Goal: Task Accomplishment & Management: Use online tool/utility

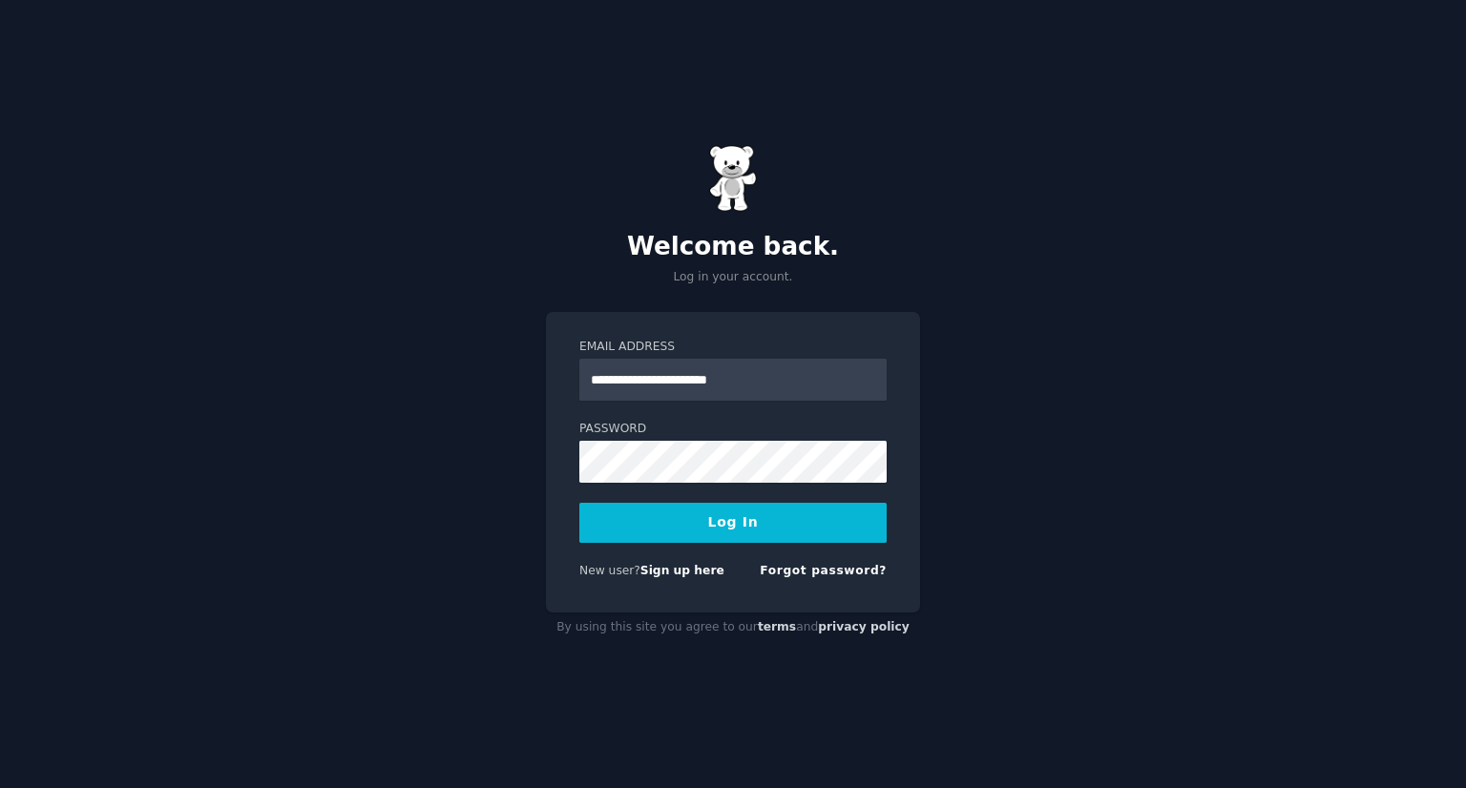
type input "**********"
click at [526, 487] on div "**********" at bounding box center [733, 394] width 1466 height 788
click at [630, 513] on button "Log In" at bounding box center [732, 523] width 307 height 40
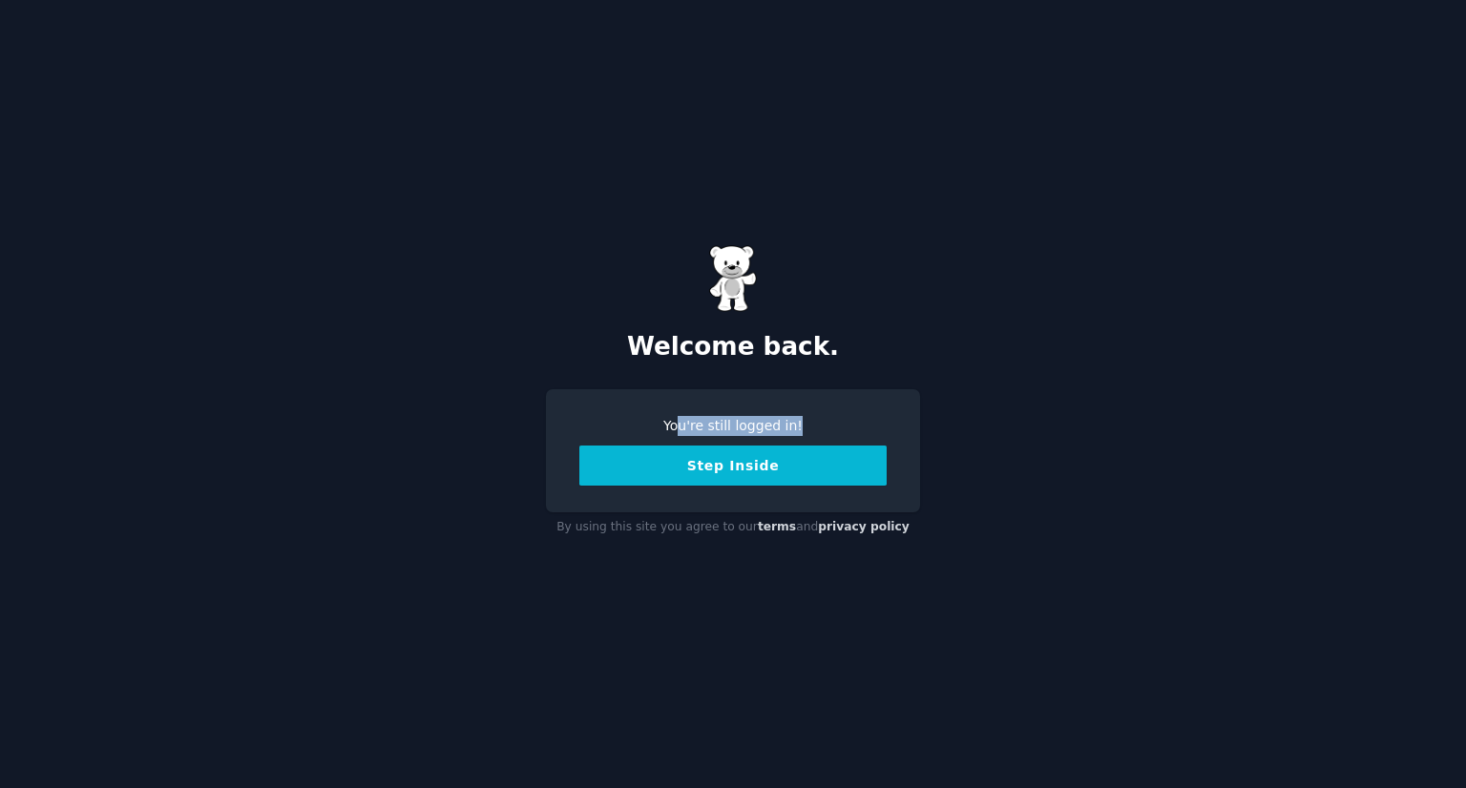
drag, startPoint x: 684, startPoint y: 423, endPoint x: 846, endPoint y: 419, distance: 161.3
click at [846, 419] on div "You're still logged in!" at bounding box center [732, 426] width 307 height 20
click at [750, 473] on button "Step Inside" at bounding box center [732, 466] width 307 height 40
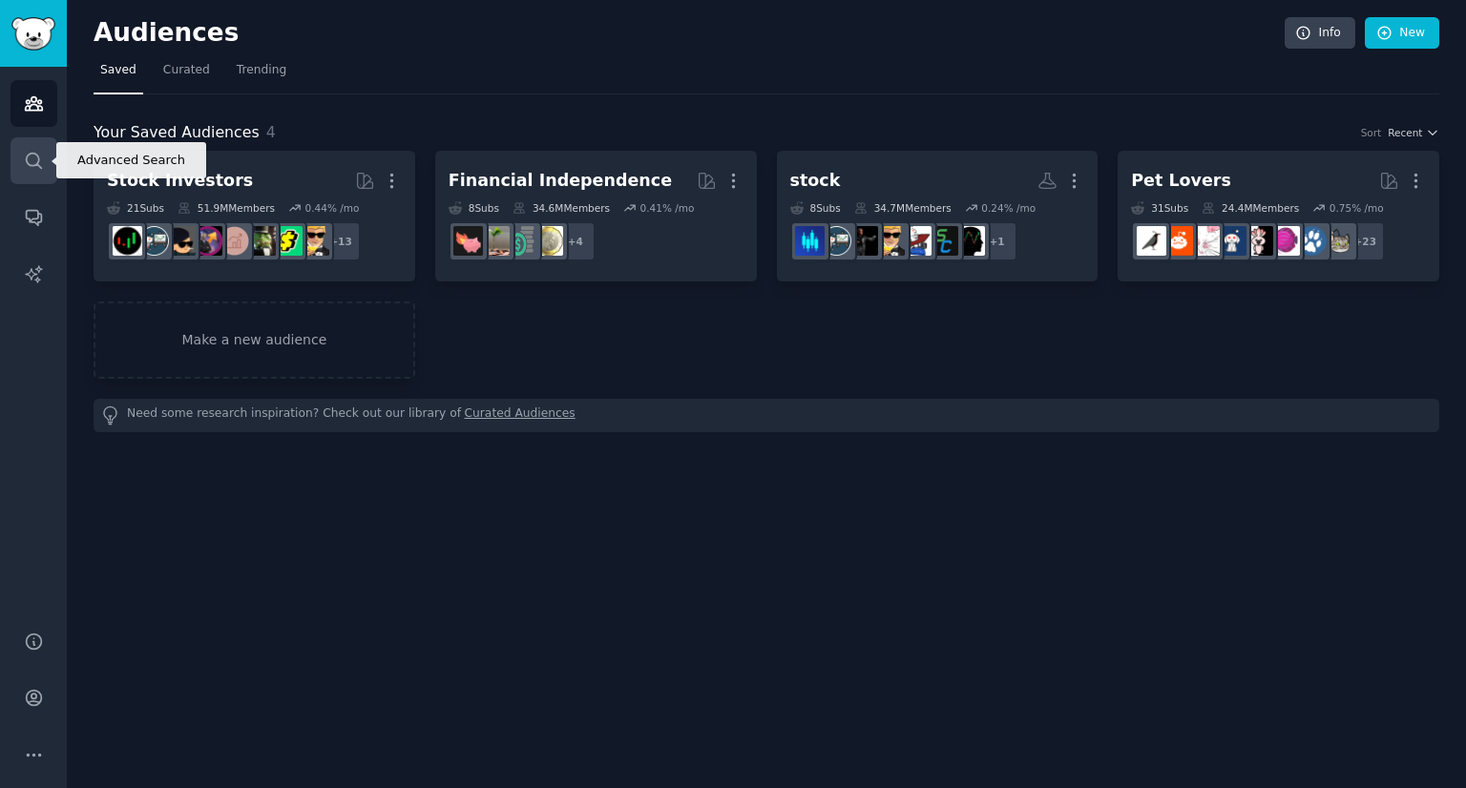
click at [31, 153] on icon "Sidebar" at bounding box center [33, 160] width 15 height 15
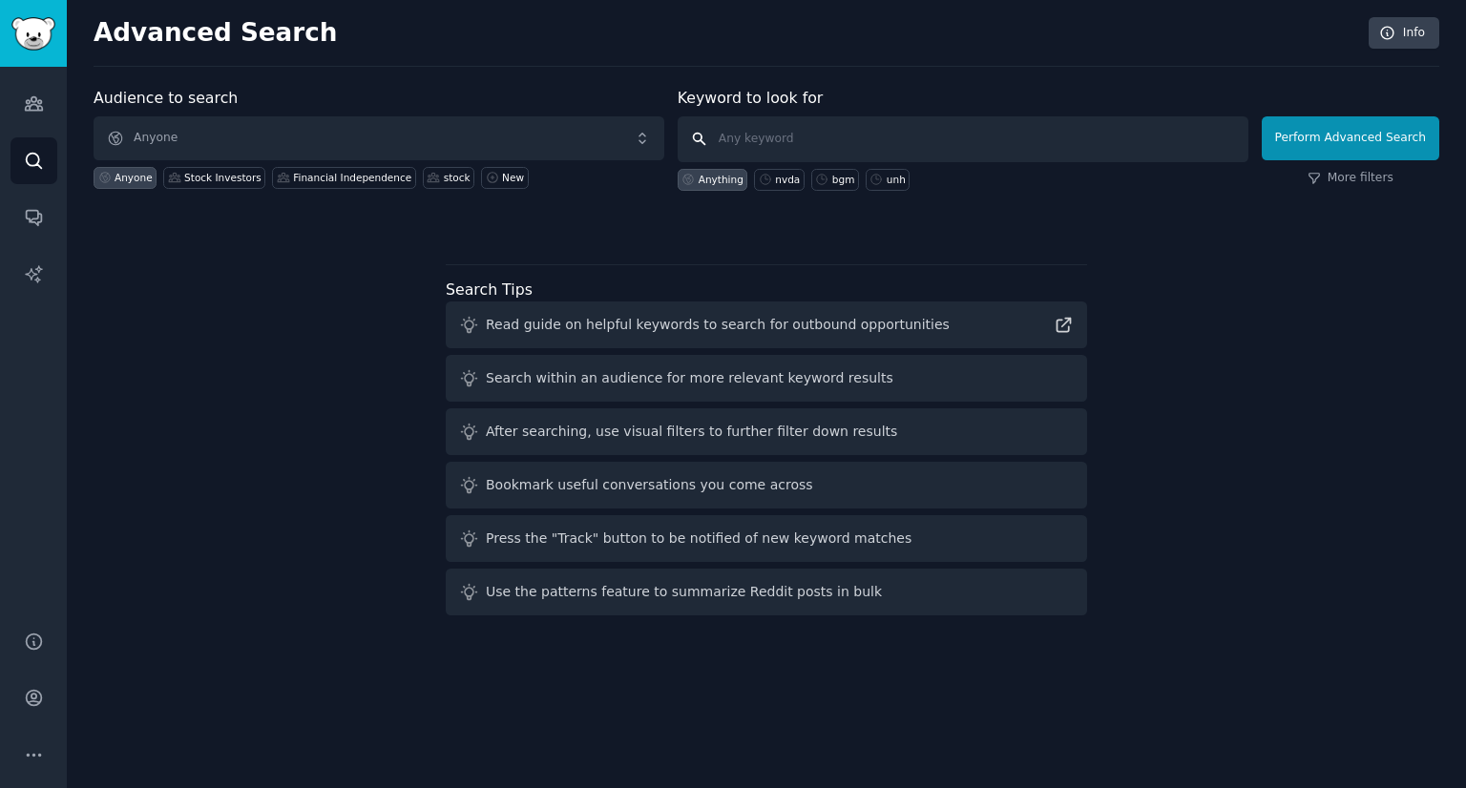
click at [763, 138] on input "text" at bounding box center [963, 139] width 571 height 46
type input "QMMM"
click at [1321, 142] on button "Perform Advanced Search" at bounding box center [1351, 138] width 178 height 44
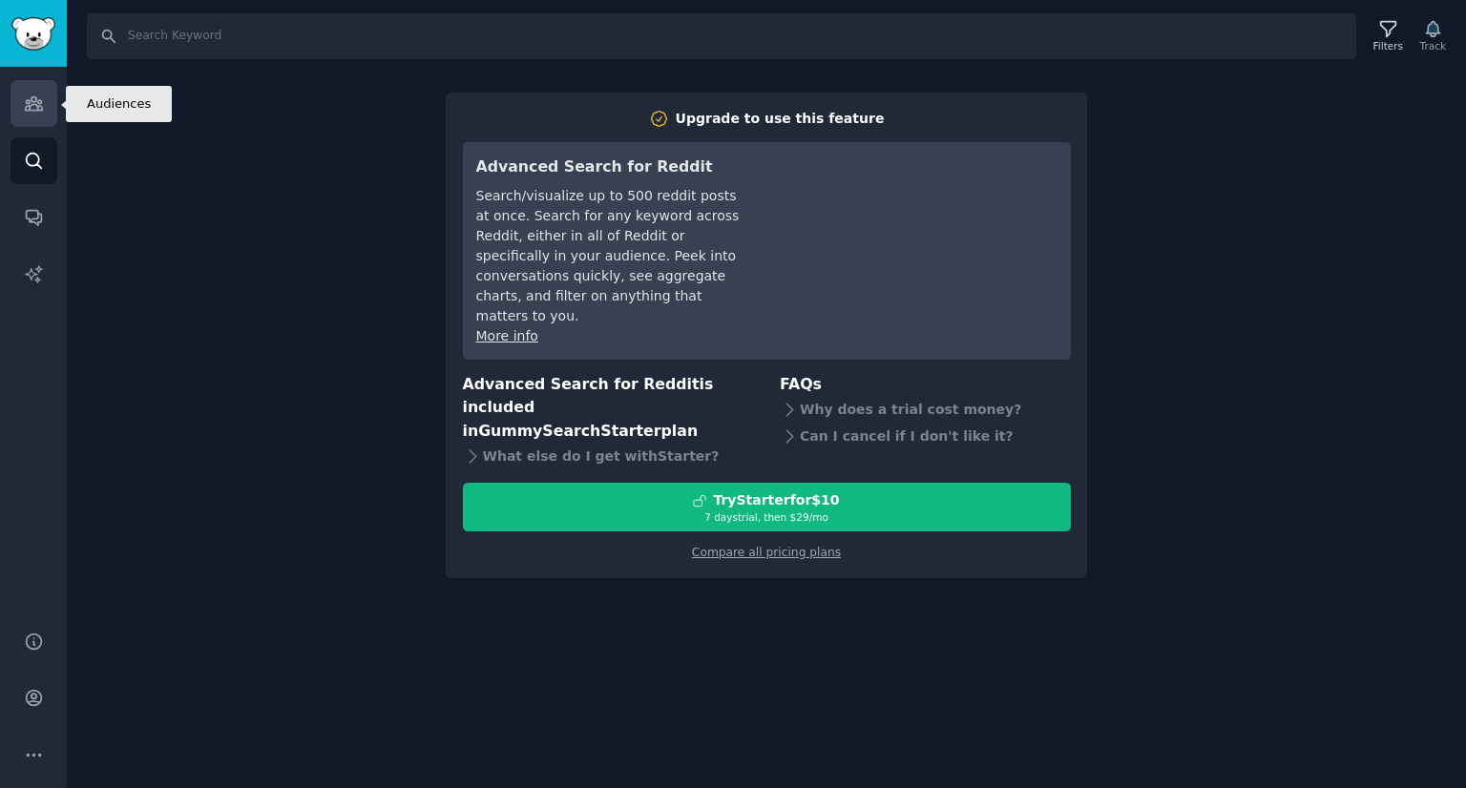
click at [38, 114] on link "Audiences" at bounding box center [33, 103] width 47 height 47
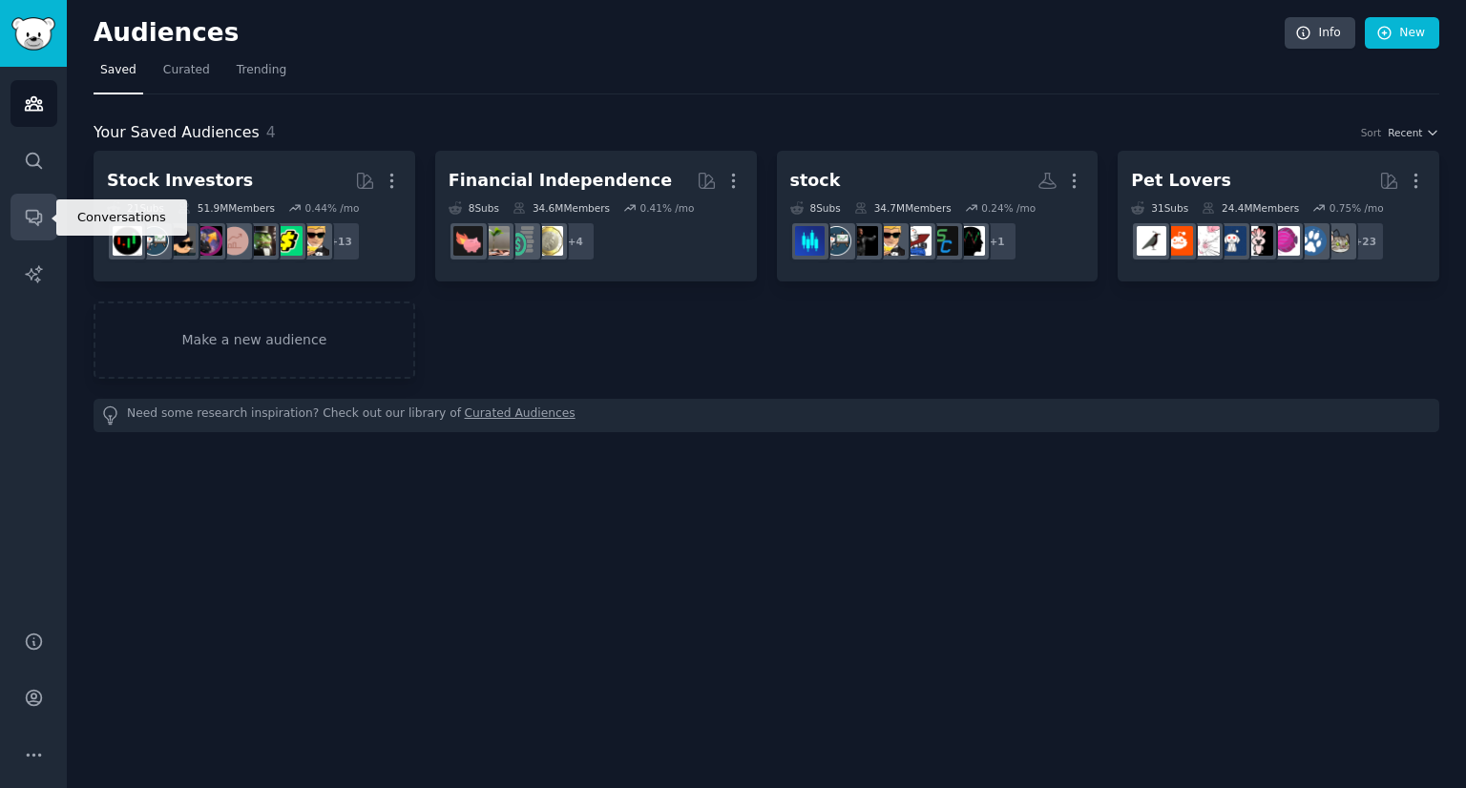
click at [29, 211] on icon "Sidebar" at bounding box center [34, 217] width 20 height 20
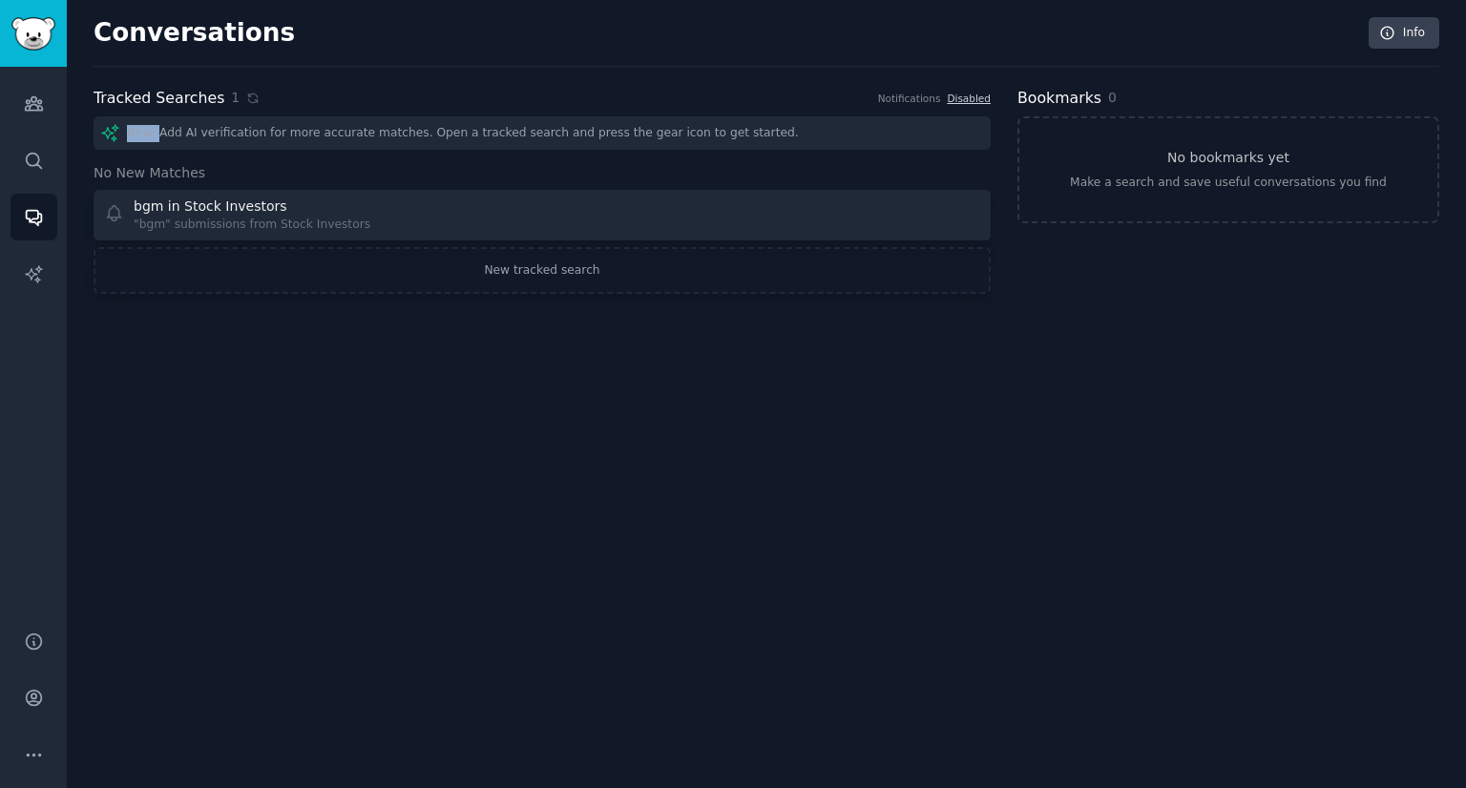
drag, startPoint x: 160, startPoint y: 131, endPoint x: 776, endPoint y: 131, distance: 615.6
click at [776, 131] on div "New: Add AI verification for more accurate matches. Open a tracked search and p…" at bounding box center [542, 132] width 897 height 33
click at [690, 127] on div "New: Add AI verification for more accurate matches. Open a tracked search and p…" at bounding box center [542, 132] width 897 height 33
click at [571, 276] on link "New tracked search" at bounding box center [542, 271] width 897 height 48
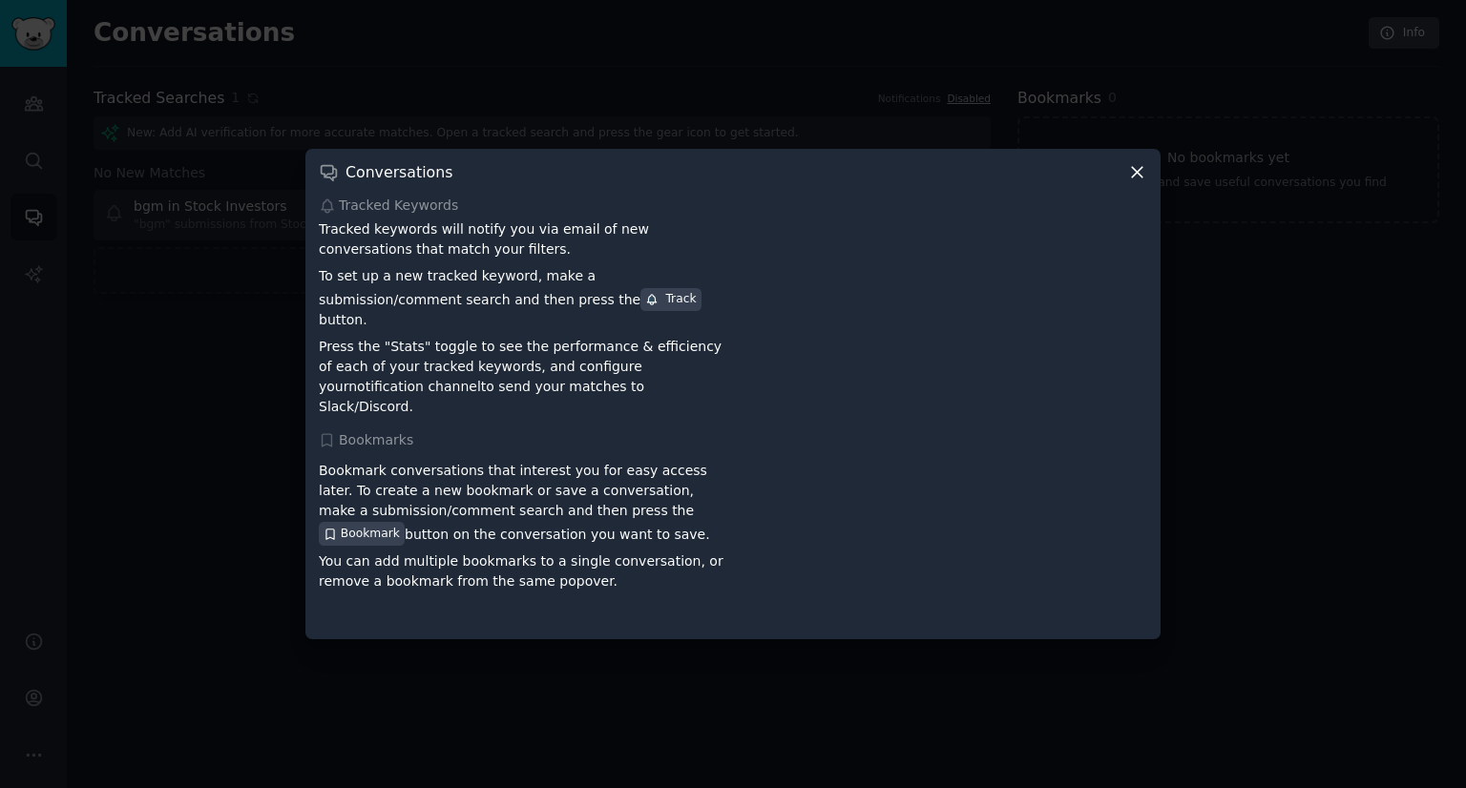
click at [1145, 182] on icon at bounding box center [1137, 172] width 20 height 20
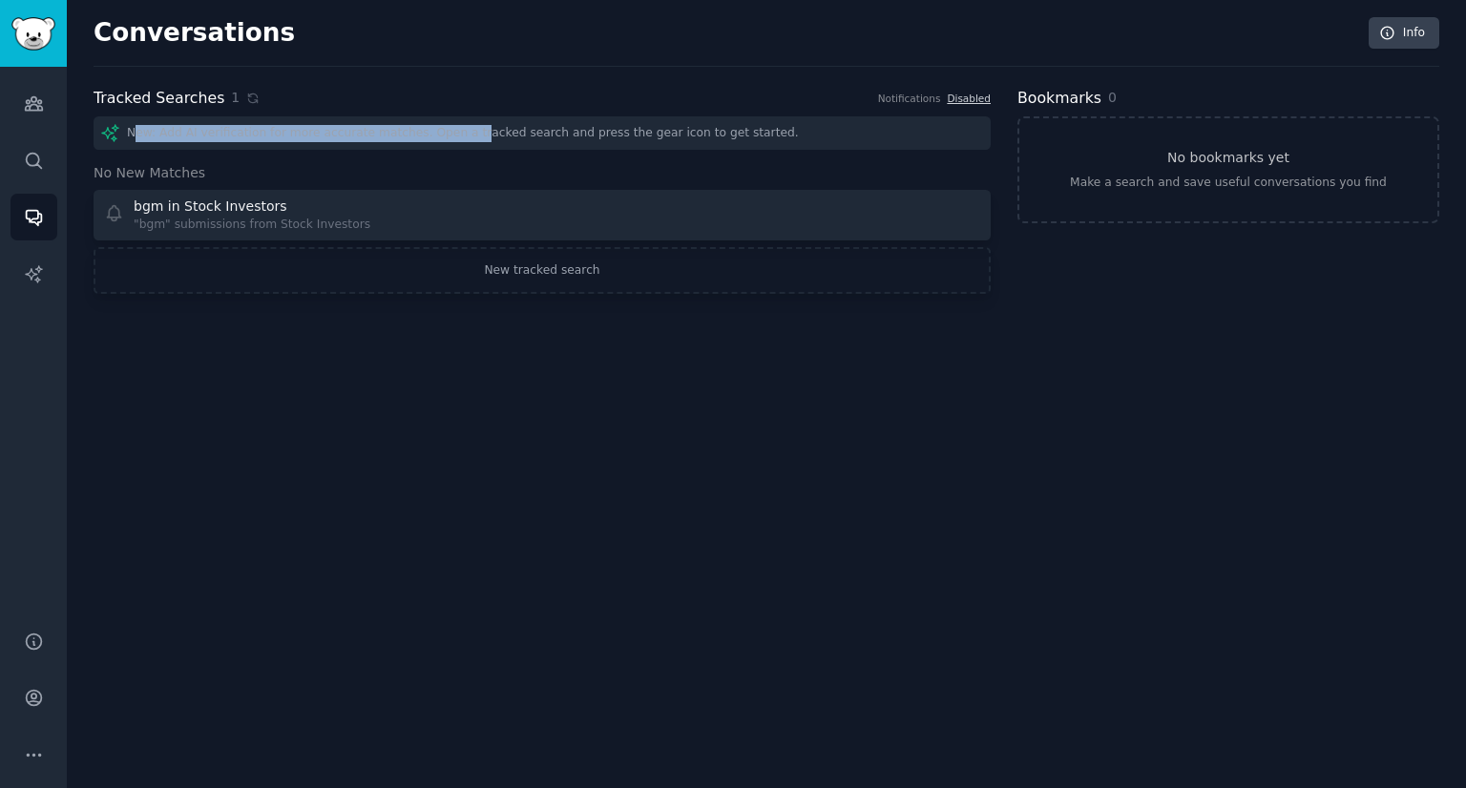
drag, startPoint x: 135, startPoint y: 133, endPoint x: 475, endPoint y: 133, distance: 340.7
click at [475, 133] on div "New: Add AI verification for more accurate matches. Open a tracked search and p…" at bounding box center [542, 132] width 897 height 33
drag, startPoint x: 439, startPoint y: 126, endPoint x: 862, endPoint y: 123, distance: 422.8
click at [862, 123] on div "New: Add AI verification for more accurate matches. Open a tracked search and p…" at bounding box center [542, 132] width 897 height 33
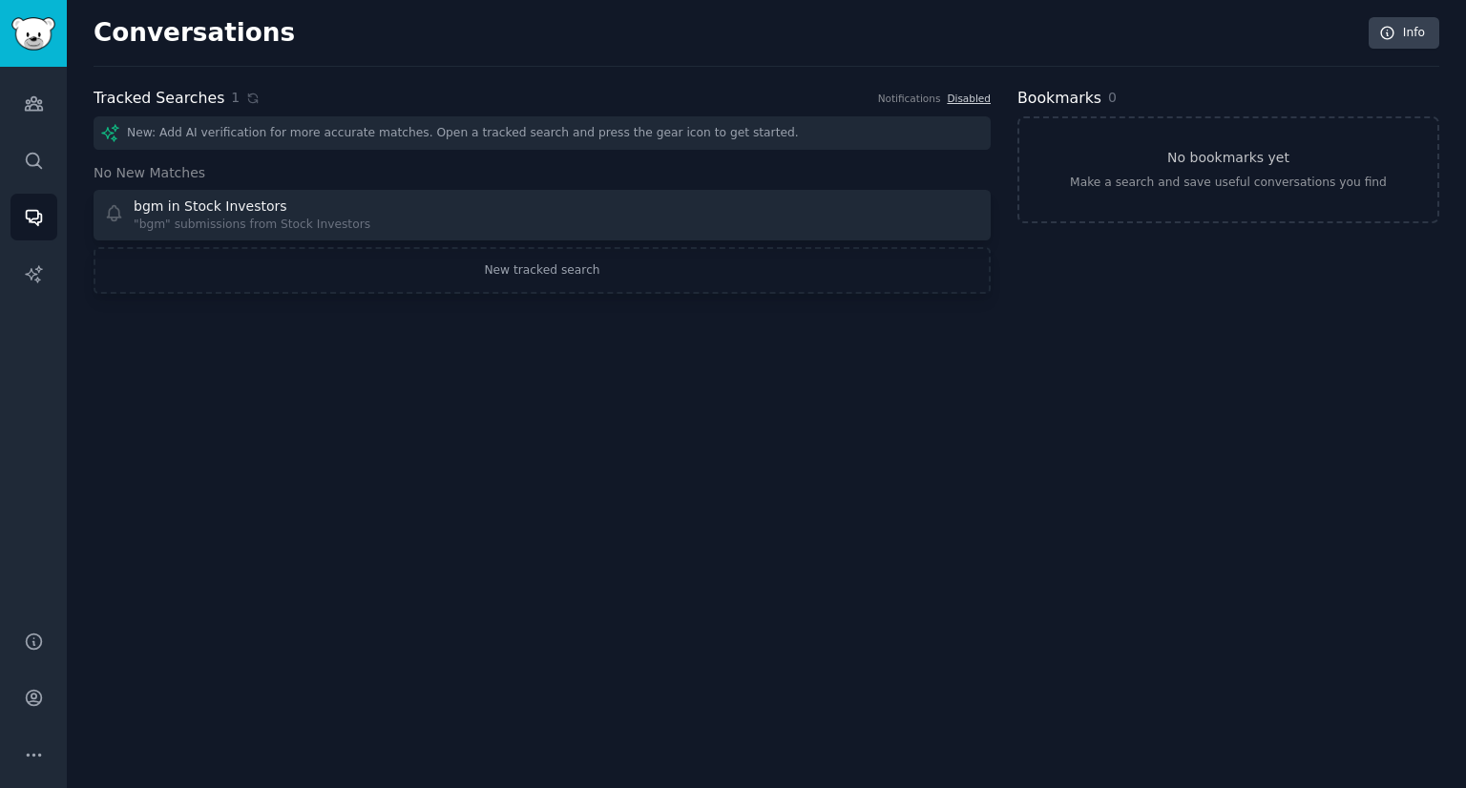
click at [824, 133] on div "New: Add AI verification for more accurate matches. Open a tracked search and p…" at bounding box center [542, 132] width 897 height 33
click at [50, 110] on link "Audiences" at bounding box center [33, 103] width 47 height 47
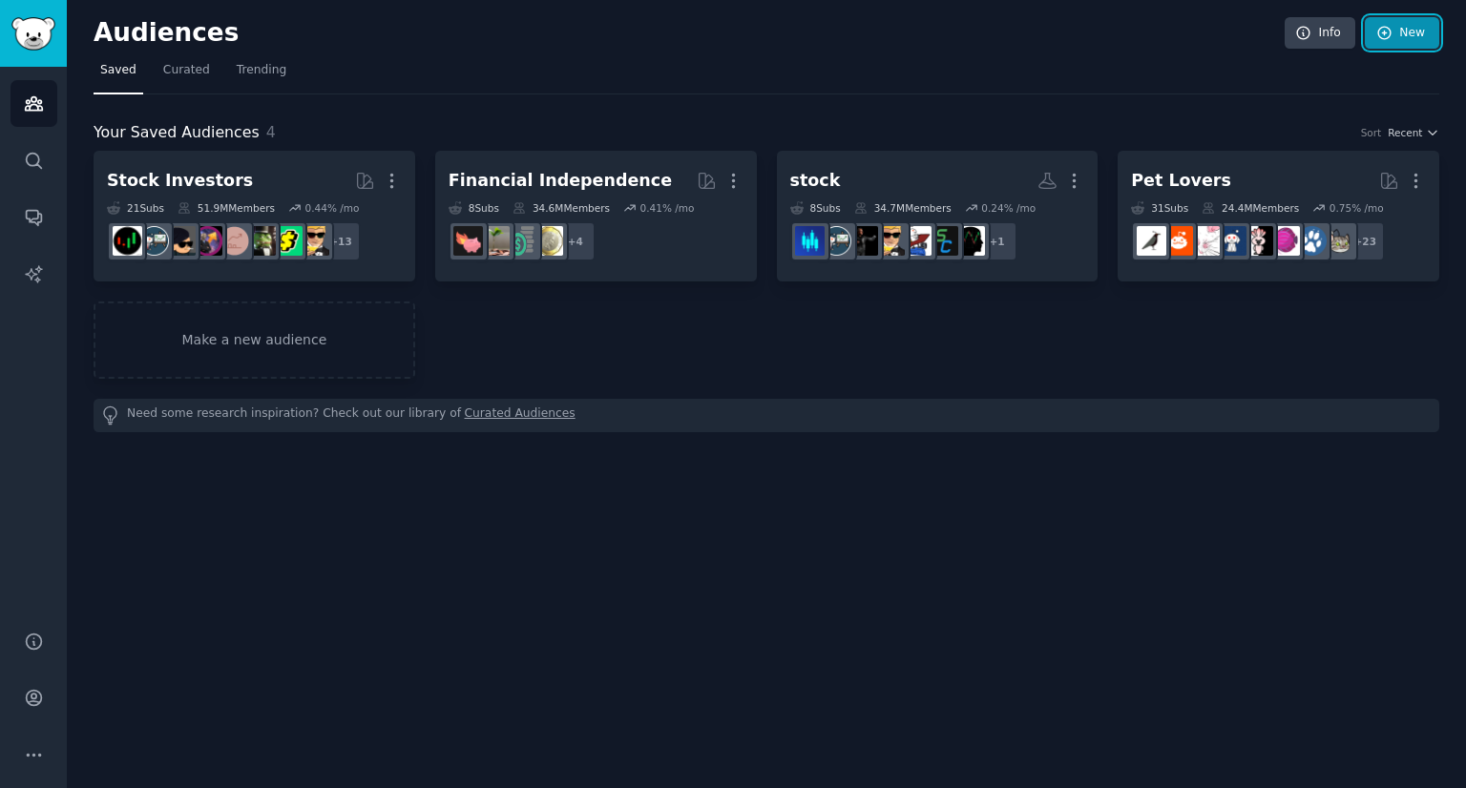
click at [1393, 46] on link "New" at bounding box center [1402, 33] width 74 height 32
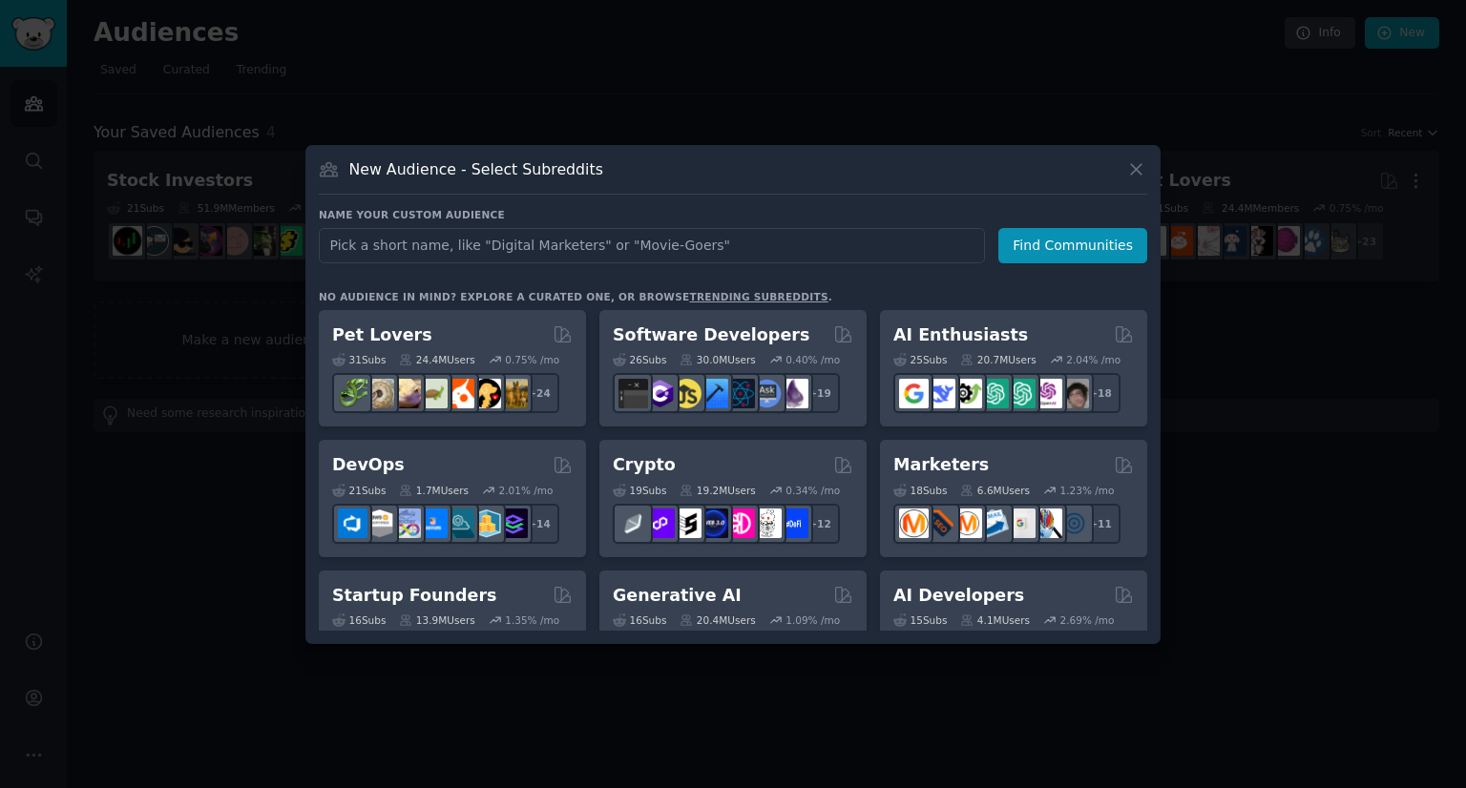
click at [529, 253] on input "text" at bounding box center [652, 245] width 666 height 35
type input "QMMM"
click at [1094, 254] on button "Find Communities" at bounding box center [1072, 245] width 149 height 35
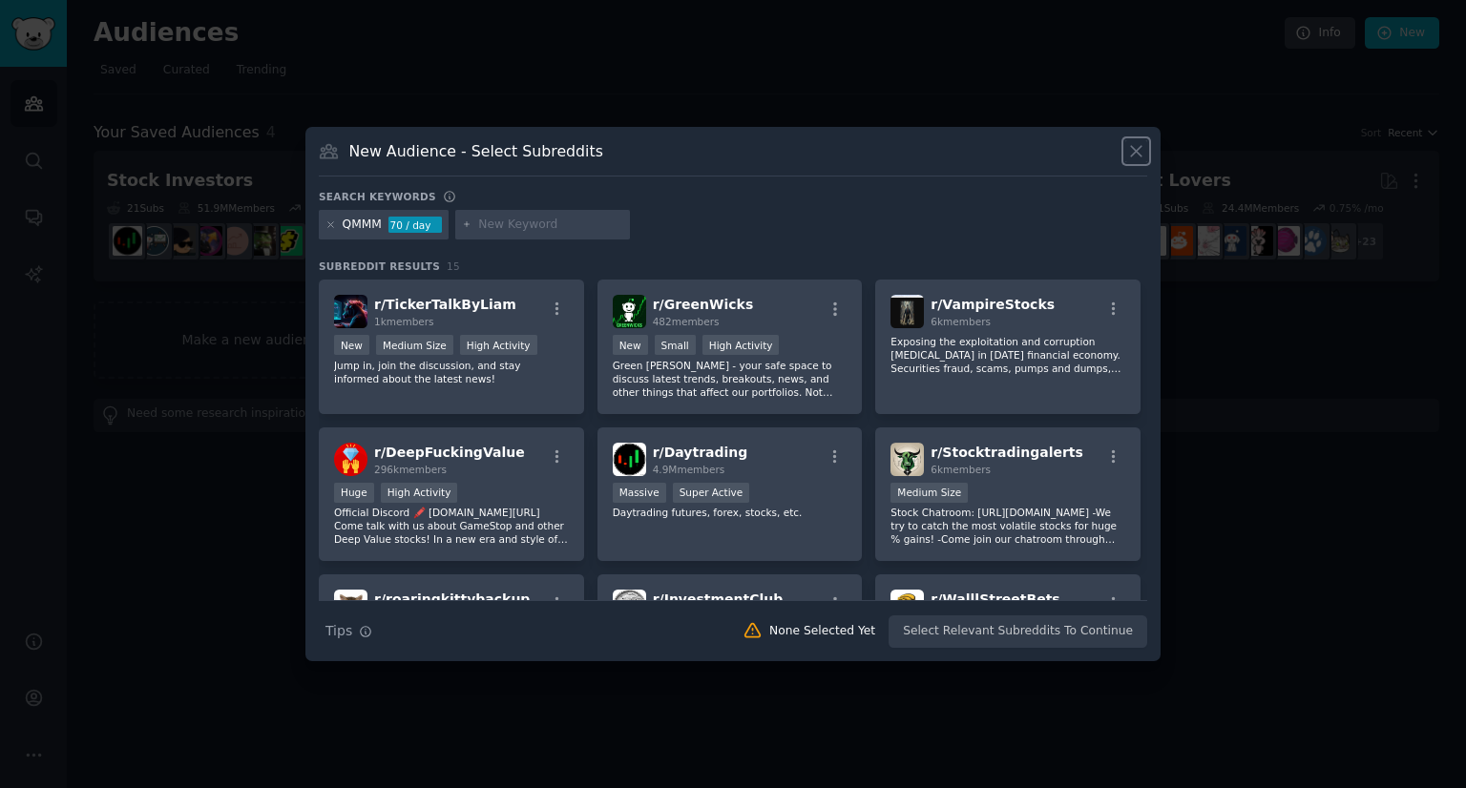
click at [1137, 140] on button at bounding box center [1136, 151] width 22 height 22
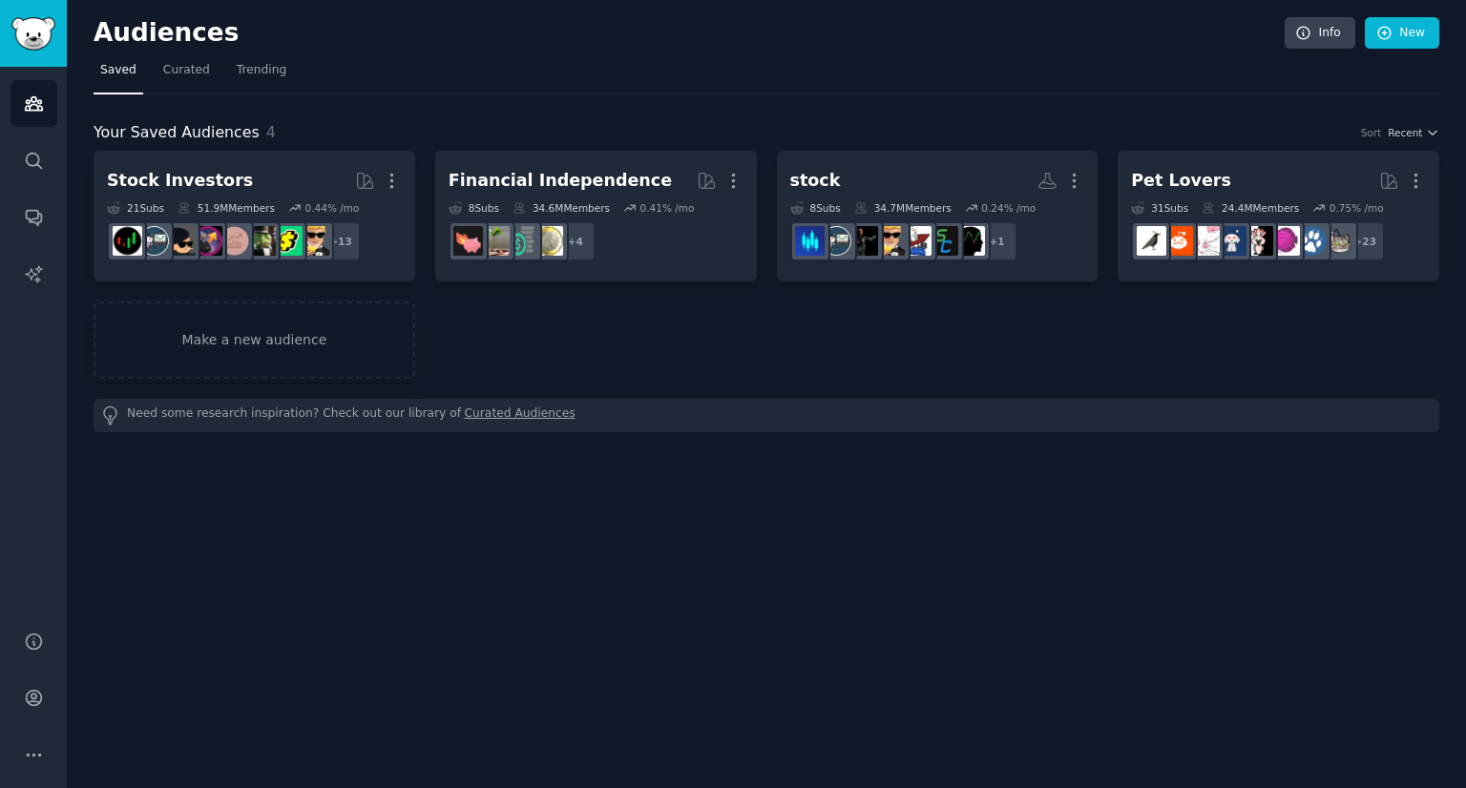
click at [535, 343] on div "Stock Investors More 21 Sub s 51.9M Members 0.44 % /mo + 13 Financial Independe…" at bounding box center [767, 265] width 1346 height 228
